Goal: Task Accomplishment & Management: Complete application form

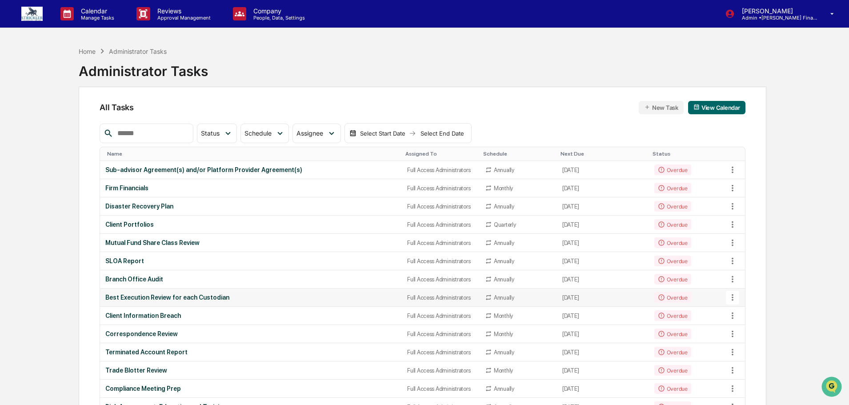
click at [179, 295] on div "Best Execution Review for each Custodian" at bounding box center [250, 297] width 291 height 7
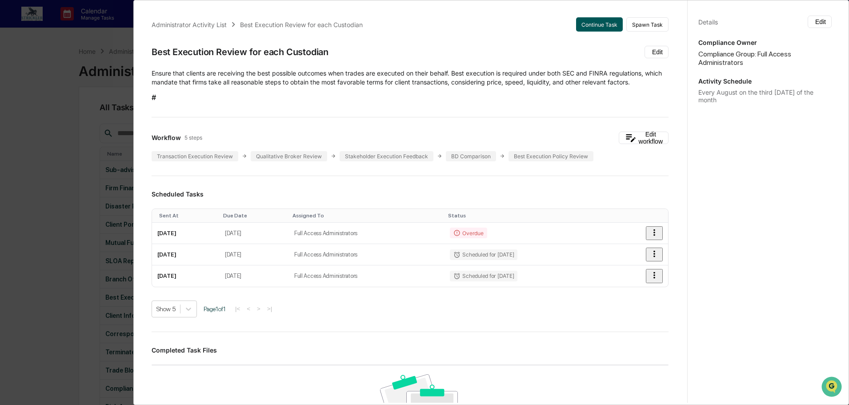
click at [585, 21] on button "Continue Task" at bounding box center [599, 24] width 47 height 14
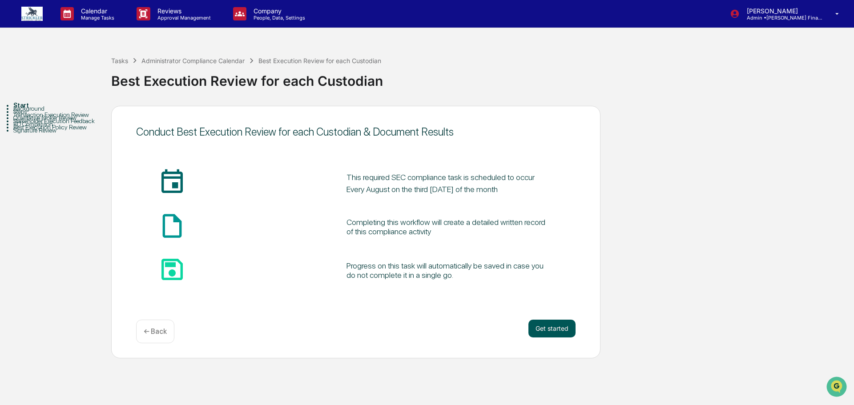
click at [544, 336] on button "Get started" at bounding box center [551, 329] width 47 height 18
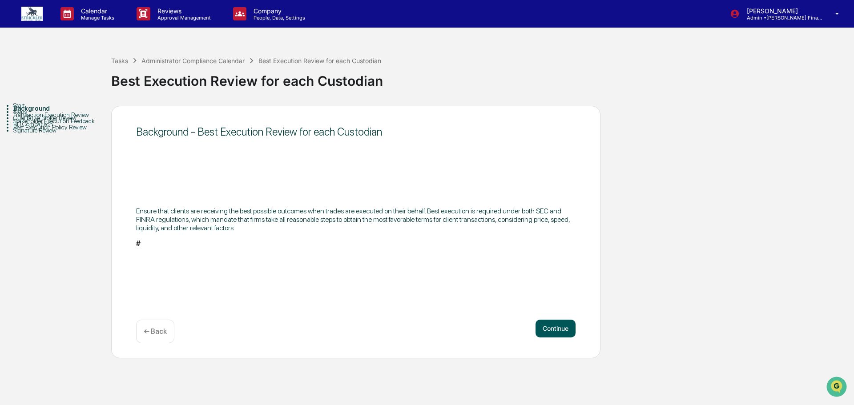
click at [552, 325] on button "Continue" at bounding box center [555, 329] width 40 height 18
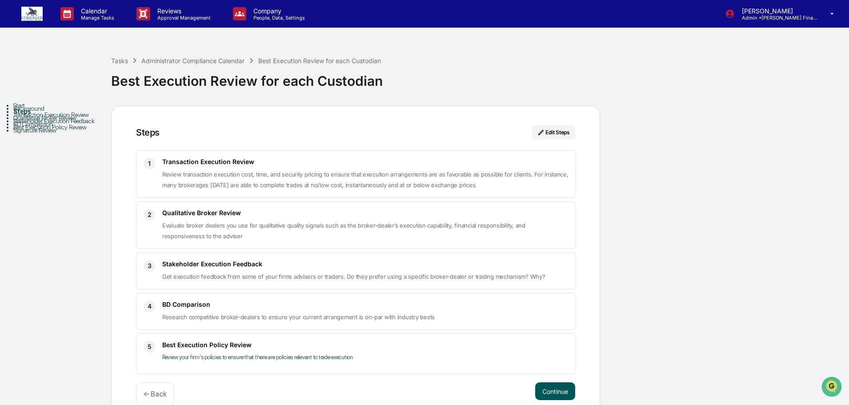
click at [550, 388] on button "Continue" at bounding box center [555, 391] width 40 height 18
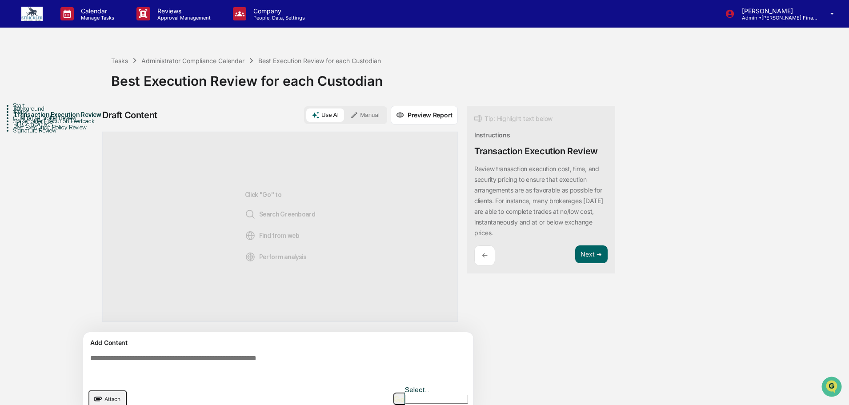
click at [116, 396] on span "Attach" at bounding box center [112, 399] width 16 height 7
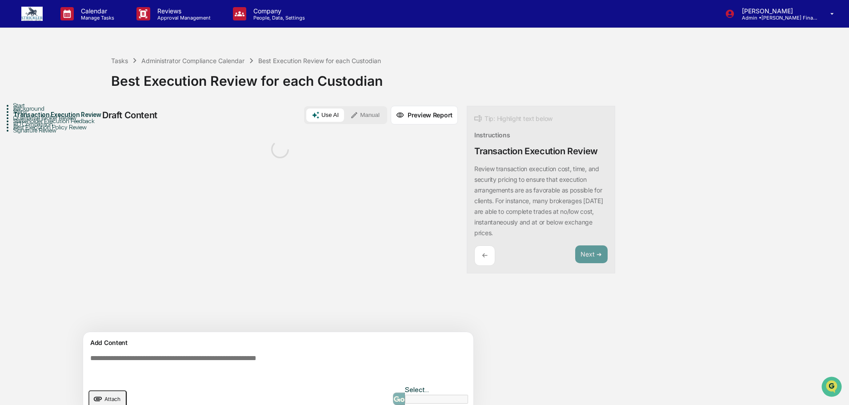
scroll to position [12, 0]
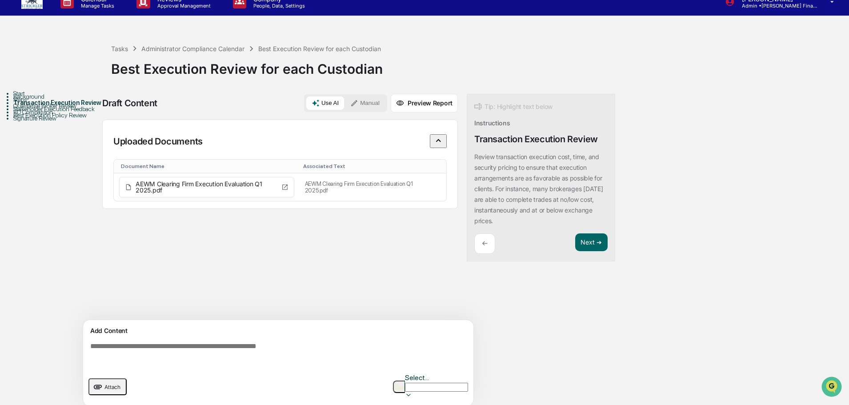
click at [371, 105] on button "Manual" at bounding box center [365, 102] width 40 height 13
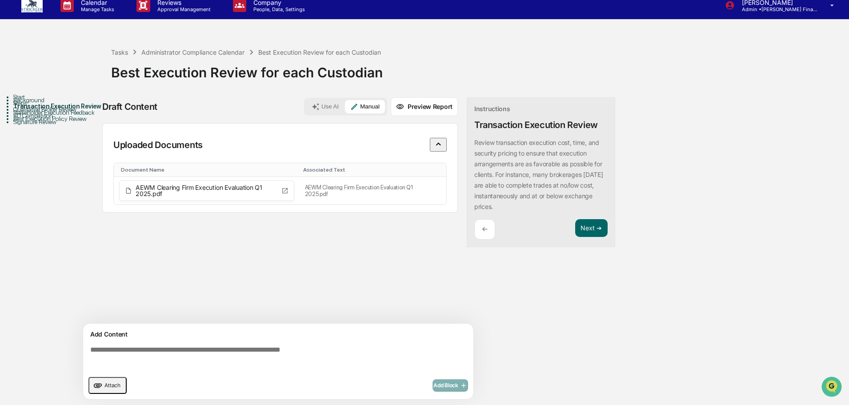
click at [125, 352] on textarea at bounding box center [280, 358] width 387 height 32
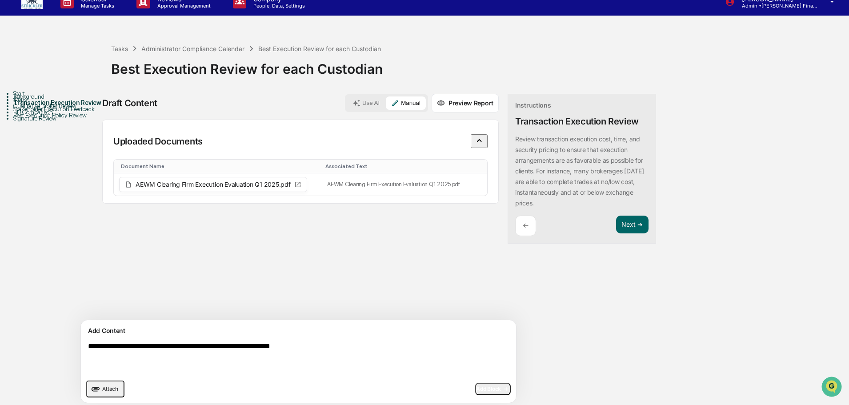
type textarea "**********"
click at [476, 389] on span "Add Block" at bounding box center [493, 388] width 34 height 7
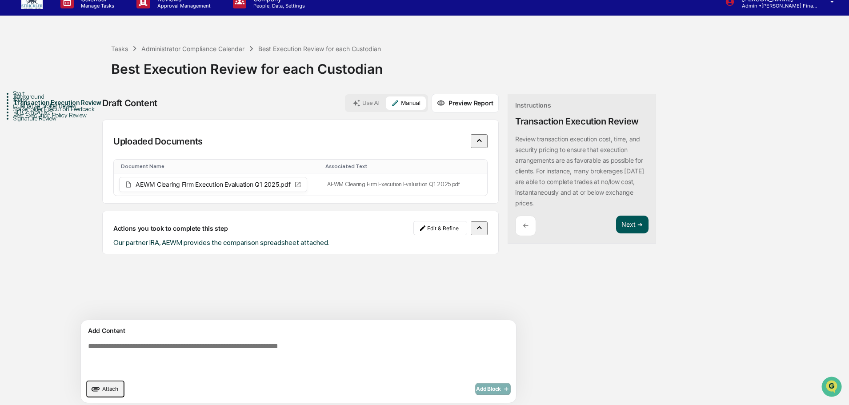
click at [616, 230] on button "Next ➔" at bounding box center [632, 225] width 32 height 18
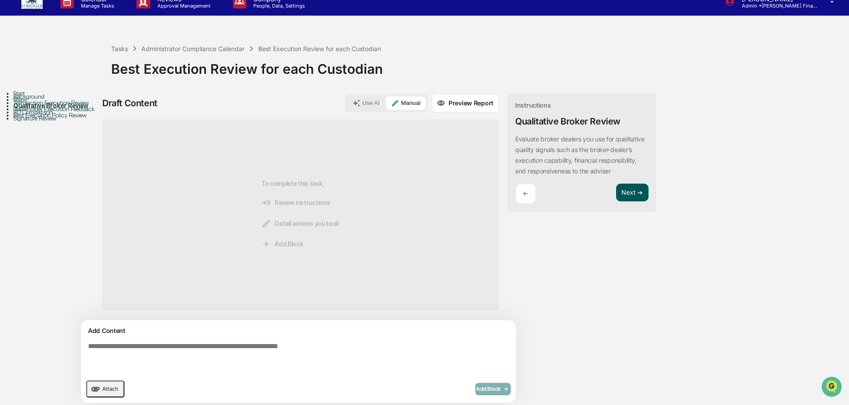
click at [616, 202] on button "Next ➔" at bounding box center [632, 193] width 32 height 18
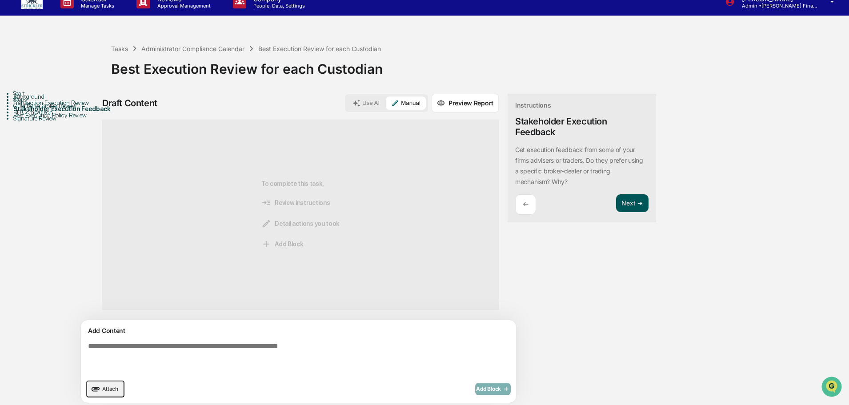
click at [616, 209] on button "Next ➔" at bounding box center [632, 203] width 32 height 18
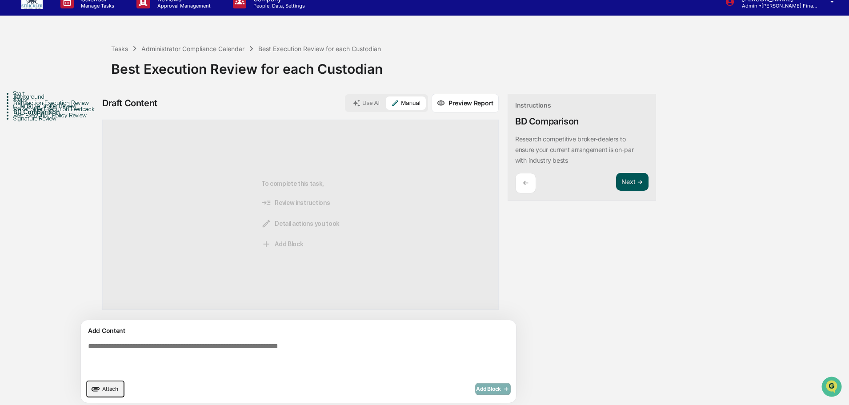
click at [616, 186] on button "Next ➔" at bounding box center [632, 182] width 32 height 18
click at [616, 174] on button "Next ➔" at bounding box center [632, 171] width 32 height 18
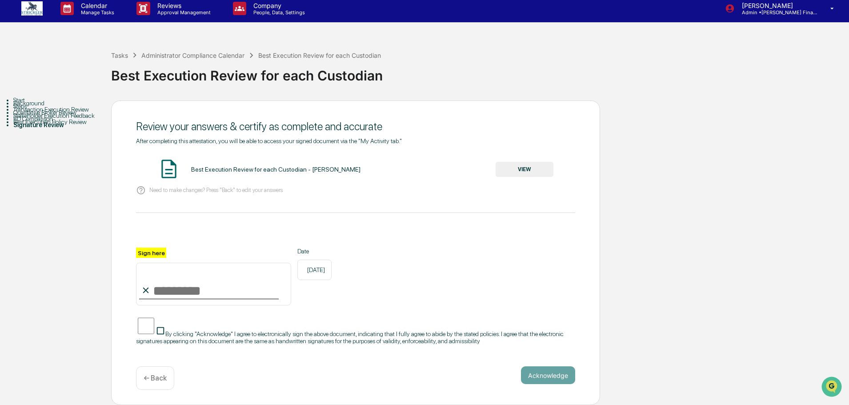
click at [220, 289] on input "Sign here" at bounding box center [213, 284] width 155 height 43
type input "**********"
click at [537, 166] on button "VIEW" at bounding box center [525, 169] width 58 height 15
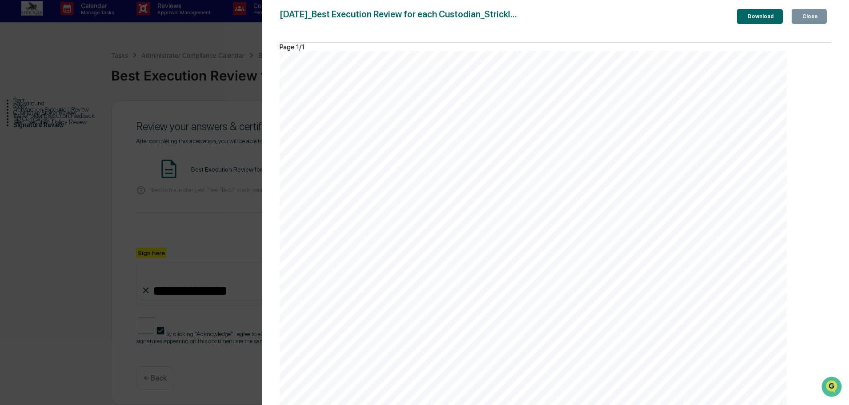
click at [816, 20] on div "Close" at bounding box center [809, 16] width 17 height 6
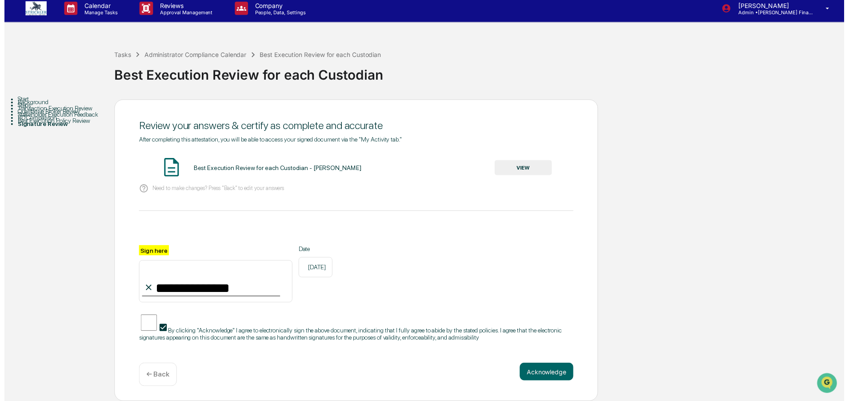
scroll to position [28, 0]
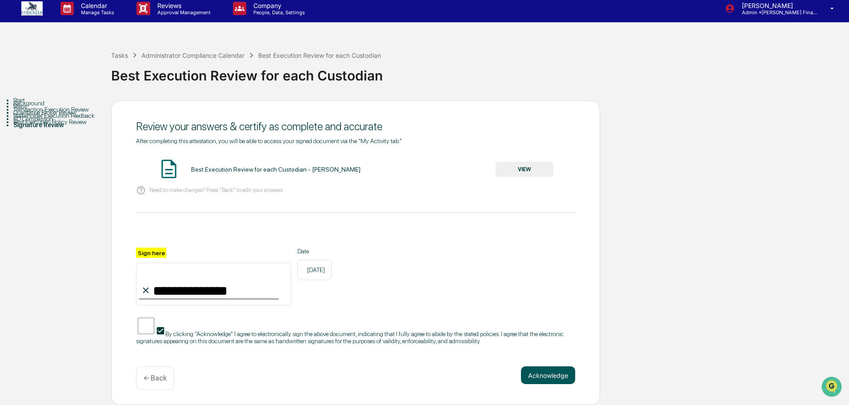
click at [553, 366] on button "Acknowledge" at bounding box center [548, 375] width 54 height 18
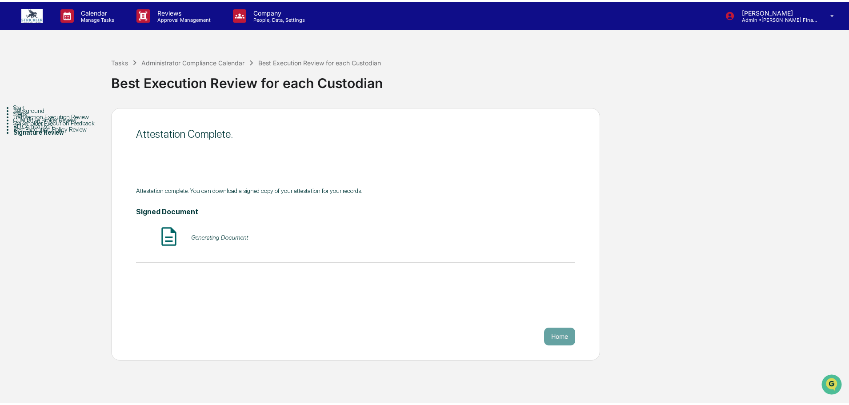
scroll to position [0, 0]
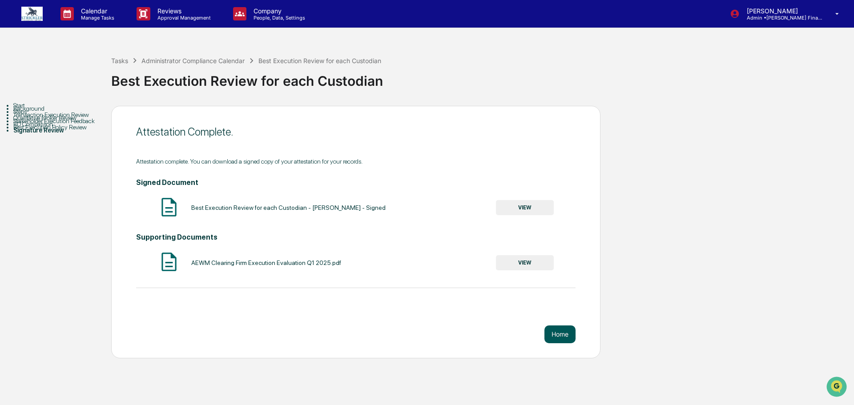
click at [562, 336] on button "Home" at bounding box center [559, 334] width 31 height 18
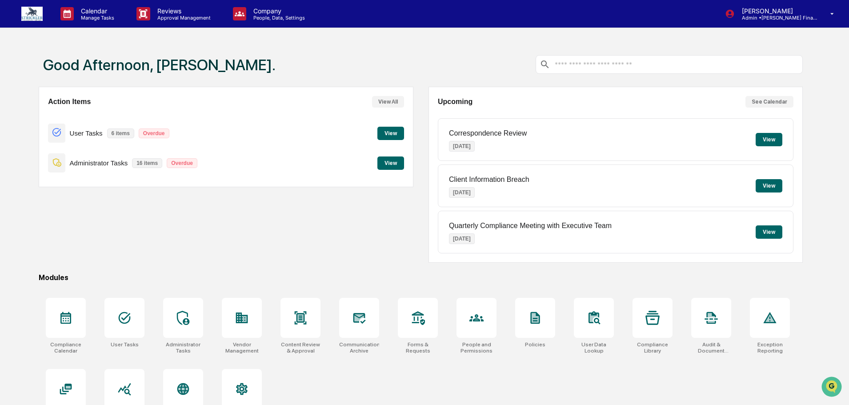
click at [397, 161] on button "View" at bounding box center [390, 163] width 27 height 13
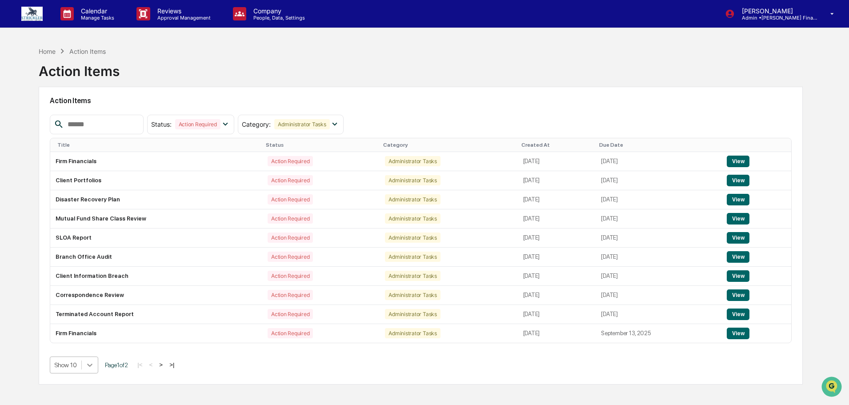
click at [88, 361] on body "Calendar Manage Tasks Reviews Approval Management Company People, Data, Setting…" at bounding box center [424, 223] width 849 height 447
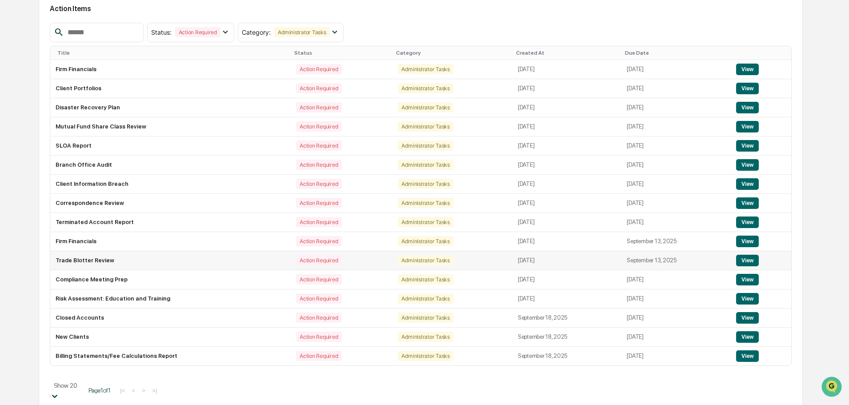
scroll to position [95, 0]
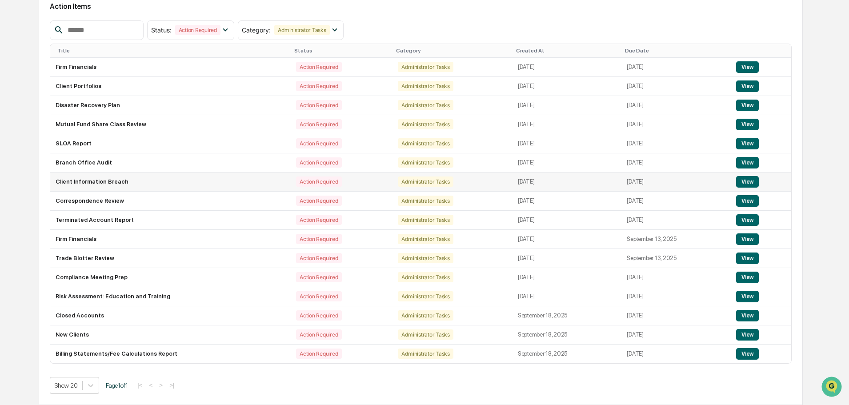
click at [746, 182] on button "View" at bounding box center [747, 182] width 23 height 12
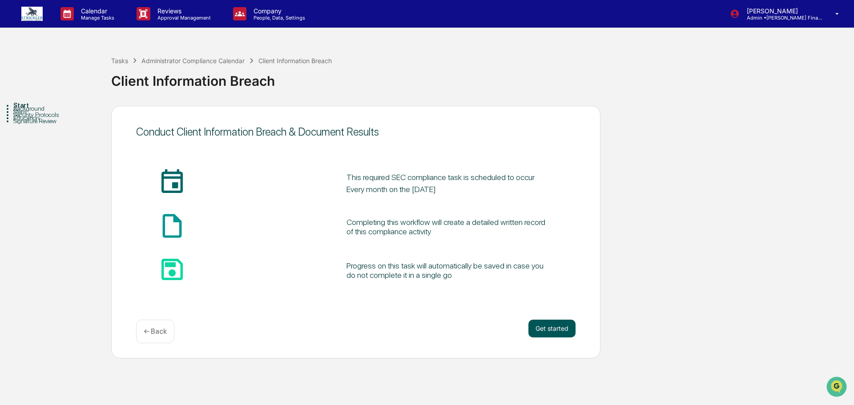
click at [557, 331] on button "Get started" at bounding box center [551, 329] width 47 height 18
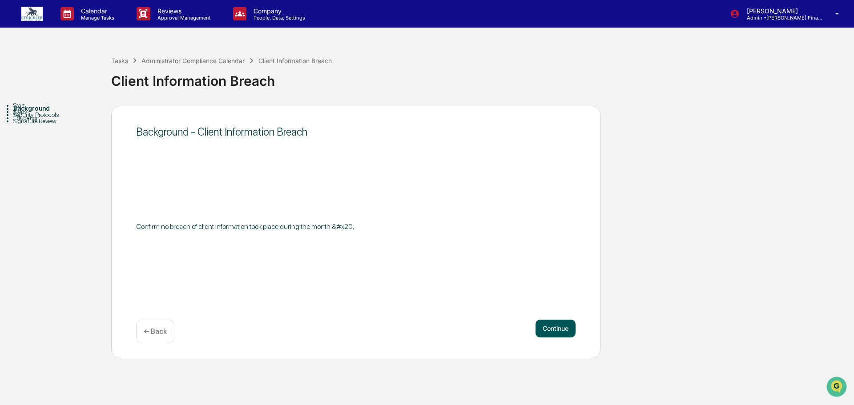
click at [555, 321] on button "Continue" at bounding box center [555, 329] width 40 height 18
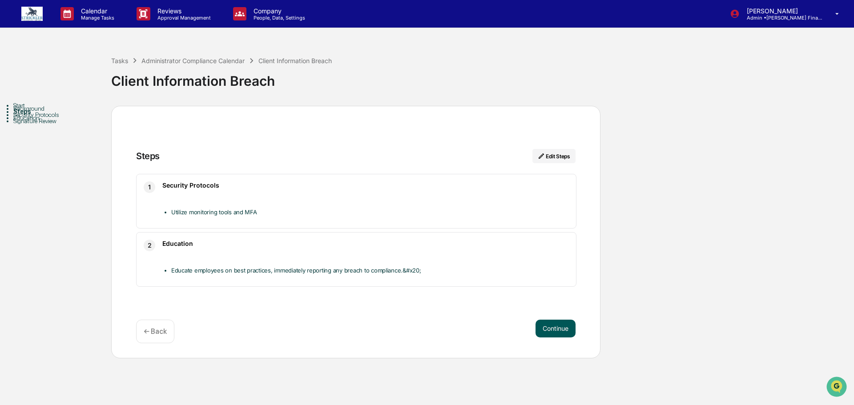
click at [564, 320] on button "Continue" at bounding box center [555, 329] width 40 height 18
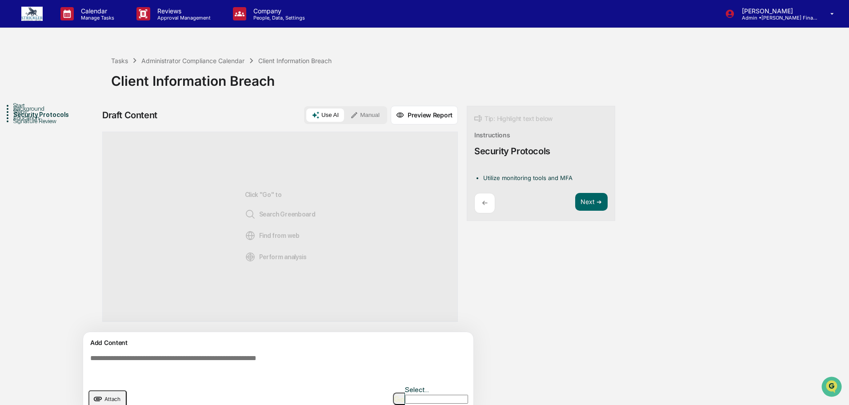
click at [184, 360] on textarea at bounding box center [280, 367] width 387 height 32
click at [353, 115] on icon at bounding box center [354, 115] width 8 height 8
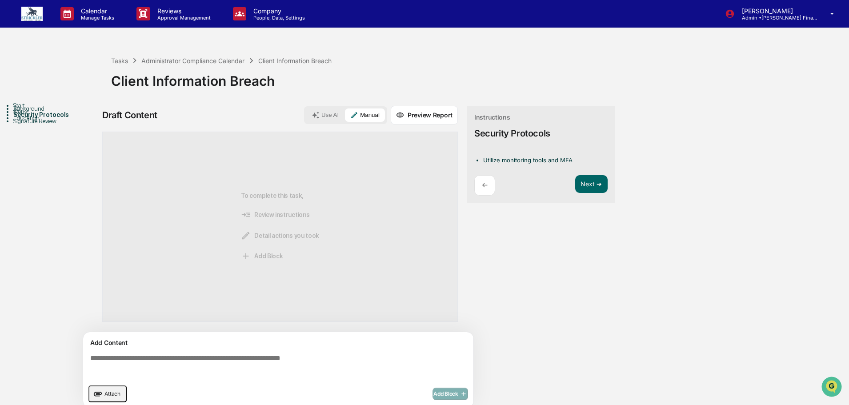
click at [147, 358] on textarea at bounding box center [280, 367] width 387 height 32
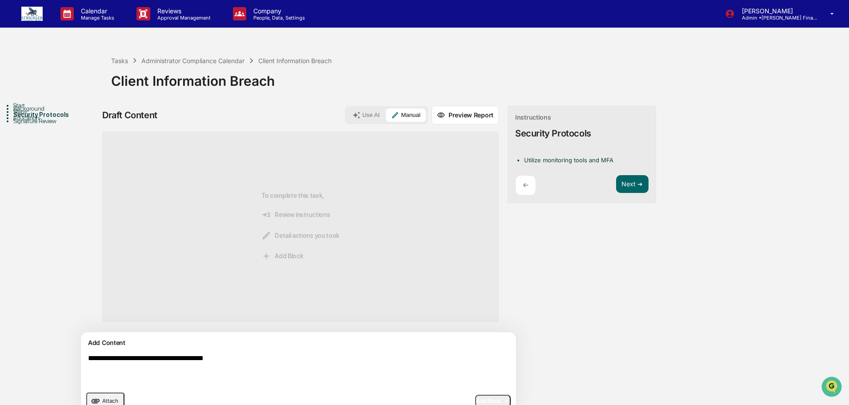
type textarea "**********"
click at [475, 398] on button "Add Block" at bounding box center [493, 401] width 36 height 12
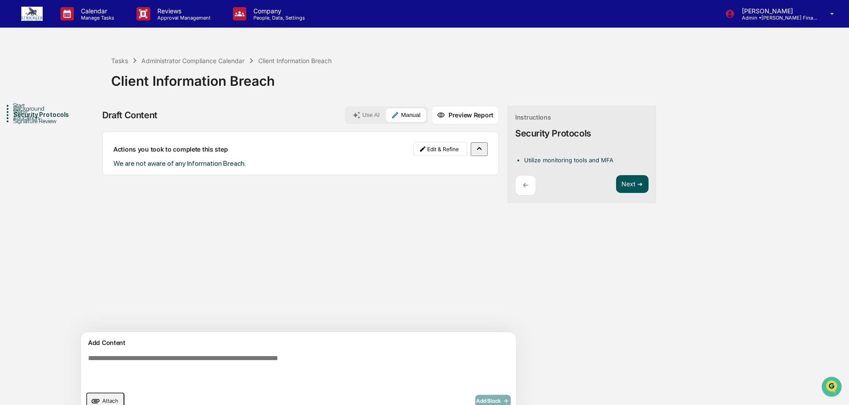
click at [616, 188] on button "Next ➔" at bounding box center [632, 184] width 32 height 18
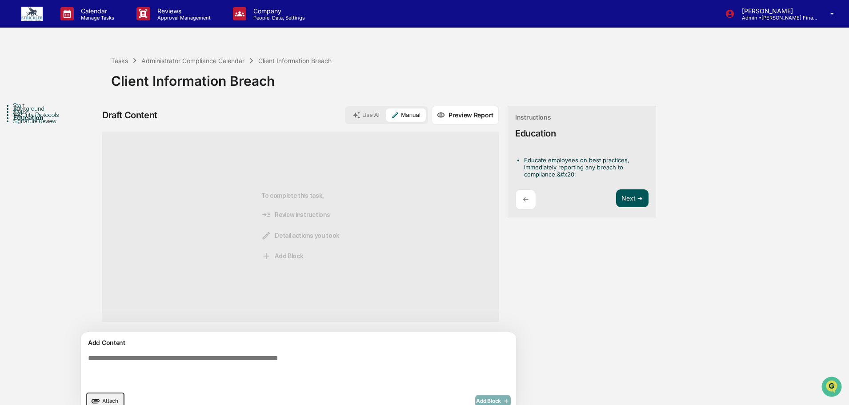
click at [616, 197] on button "Next ➔" at bounding box center [632, 198] width 32 height 18
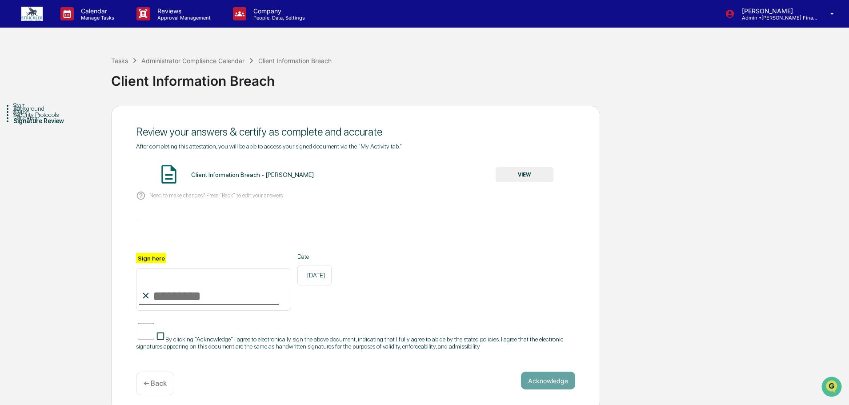
click at [533, 173] on button "VIEW" at bounding box center [525, 174] width 58 height 15
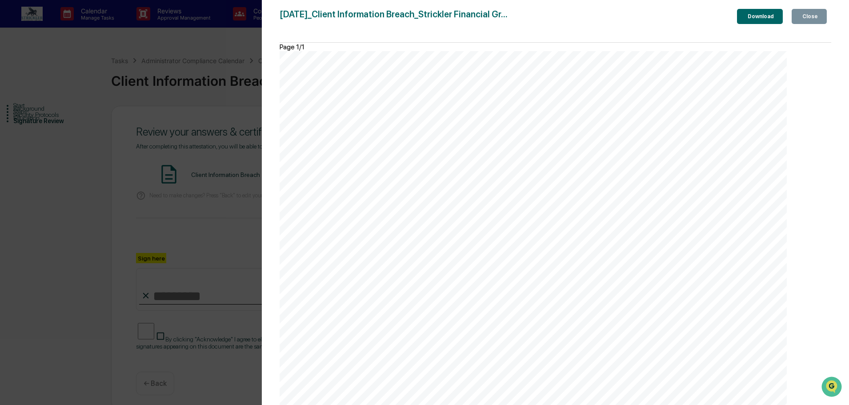
click at [801, 16] on icon "button" at bounding box center [801, 16] width 0 height 0
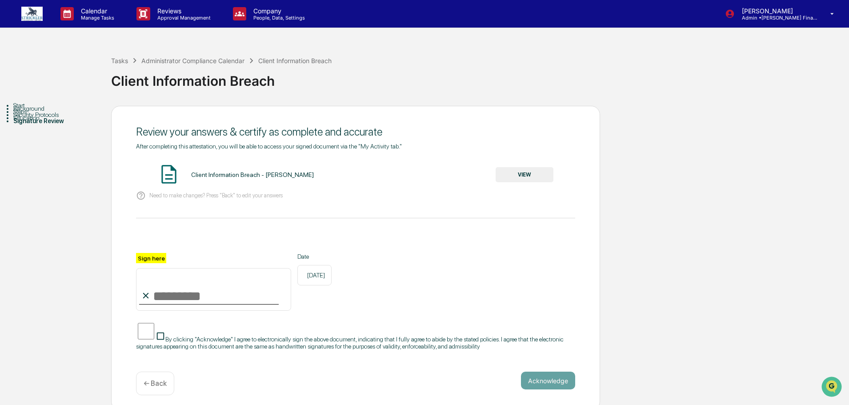
click at [166, 304] on input "Sign here" at bounding box center [213, 289] width 155 height 43
type input "**********"
click at [545, 389] on button "Acknowledge" at bounding box center [548, 381] width 54 height 18
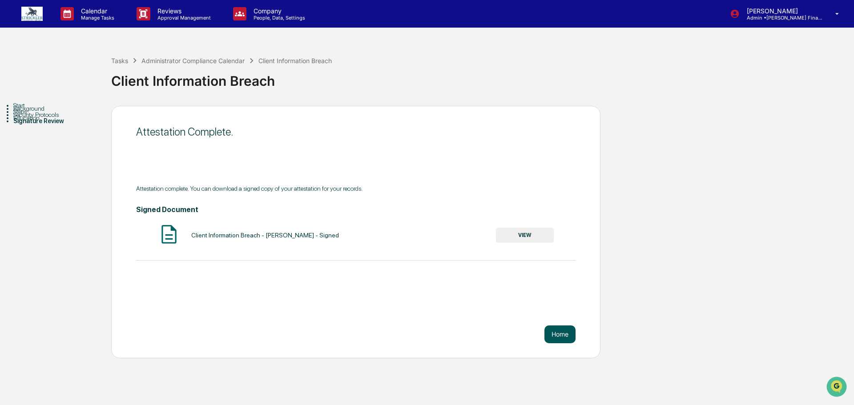
click at [554, 336] on button "Home" at bounding box center [559, 334] width 31 height 18
